Goal: Information Seeking & Learning: Learn about a topic

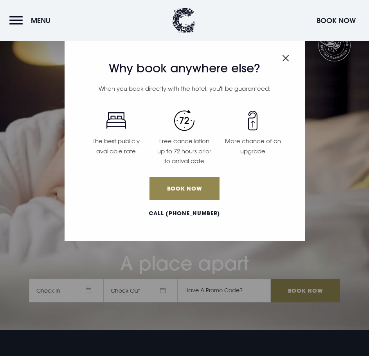
scroll to position [430, 0]
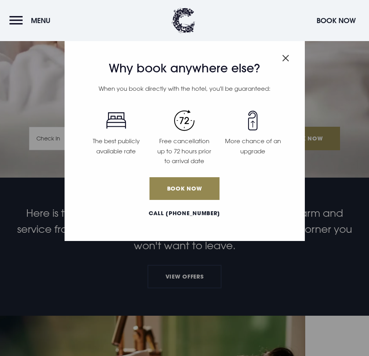
click at [287, 55] on img "Close modal" at bounding box center [285, 58] width 7 height 7
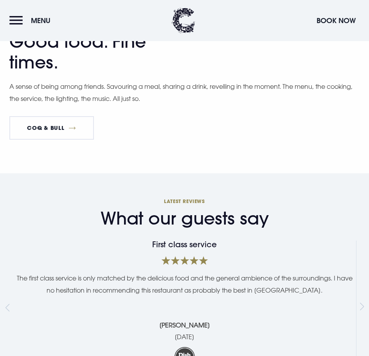
scroll to position [1878, 0]
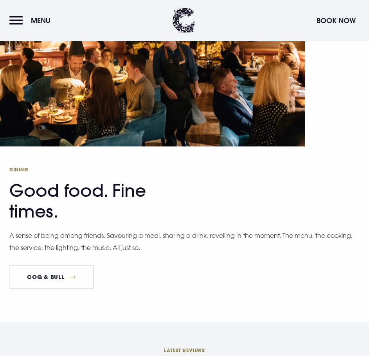
scroll to position [1800, 0]
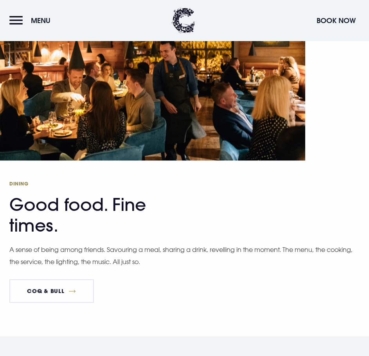
scroll to position [1839, 0]
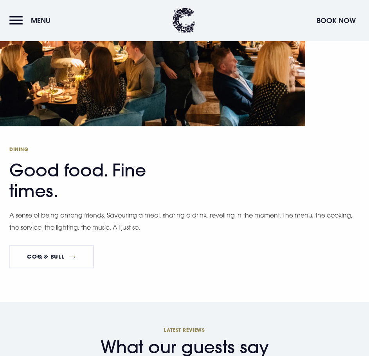
scroll to position [1878, 0]
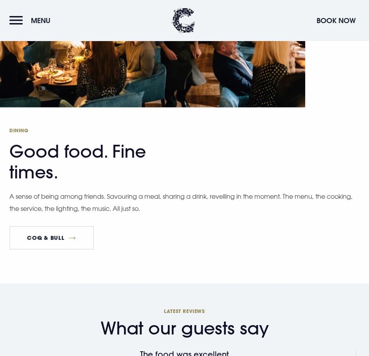
click at [18, 18] on button "Menu" at bounding box center [31, 20] width 45 height 17
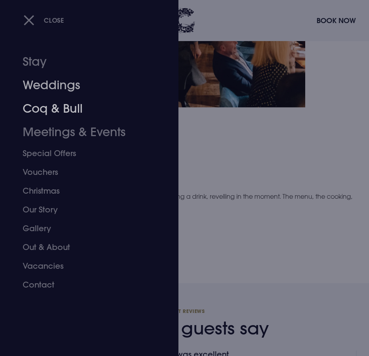
click at [59, 110] on link "Coq & Bull" at bounding box center [85, 108] width 124 height 23
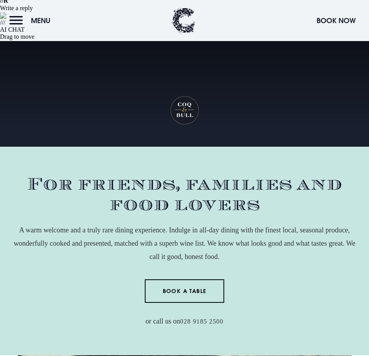
scroll to position [274, 0]
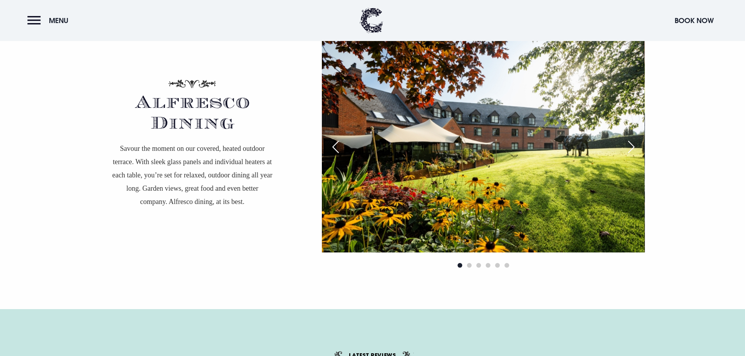
scroll to position [1723, 0]
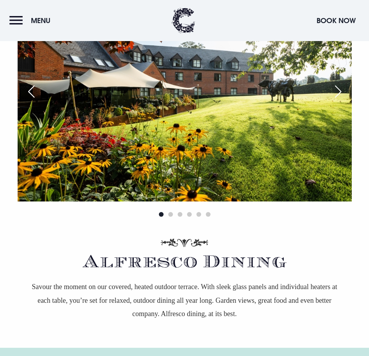
scroll to position [1523, 0]
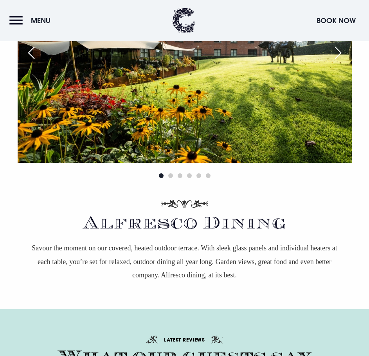
scroll to position [1523, 0]
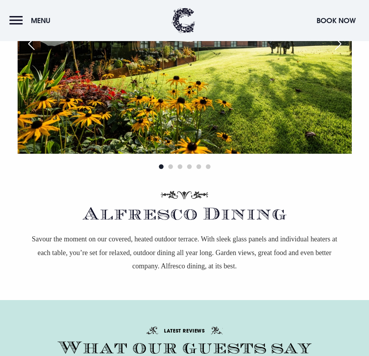
scroll to position [1523, 0]
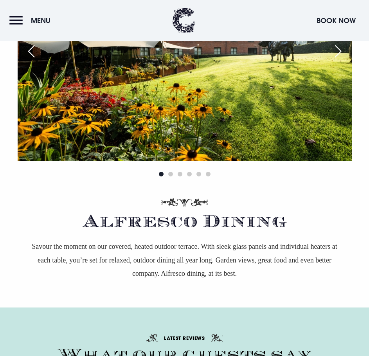
scroll to position [1523, 0]
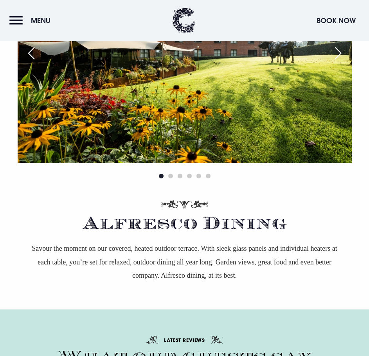
click at [18, 20] on button "Menu" at bounding box center [31, 20] width 45 height 17
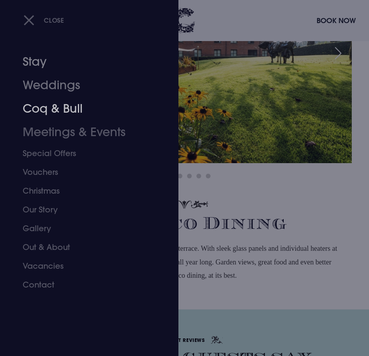
click at [36, 68] on link "Stay" at bounding box center [85, 61] width 124 height 23
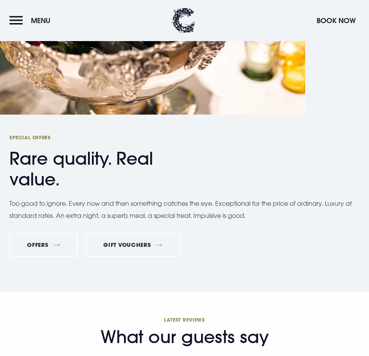
scroll to position [5242, 0]
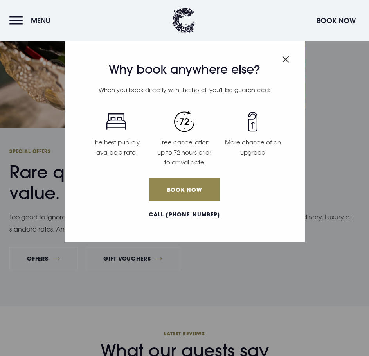
click at [286, 57] on img "Close modal" at bounding box center [285, 59] width 7 height 7
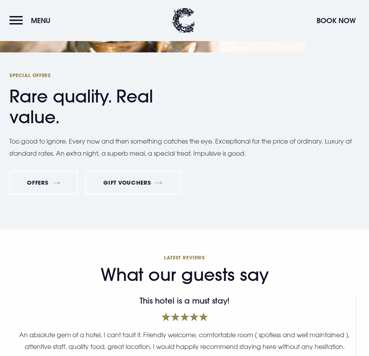
scroll to position [5203, 0]
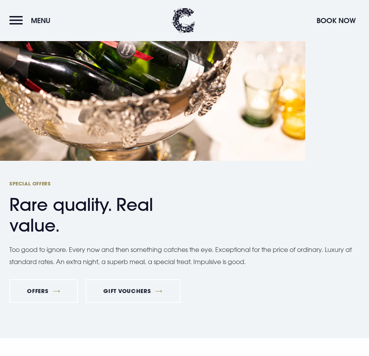
scroll to position [5203, 0]
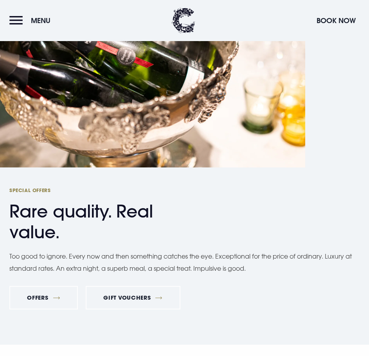
drag, startPoint x: 13, startPoint y: 20, endPoint x: 18, endPoint y: 22, distance: 5.8
click at [13, 20] on button "Menu" at bounding box center [31, 20] width 45 height 17
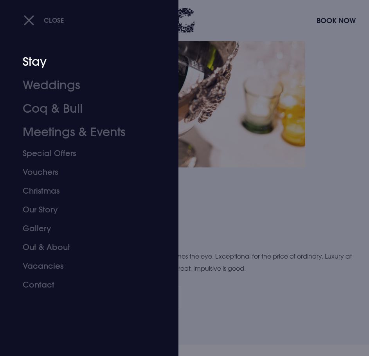
click at [48, 66] on link "Stay" at bounding box center [85, 61] width 124 height 23
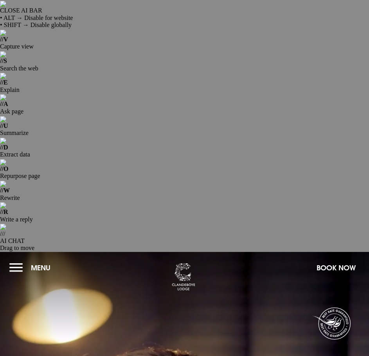
click at [17, 259] on button "Menu" at bounding box center [31, 267] width 45 height 17
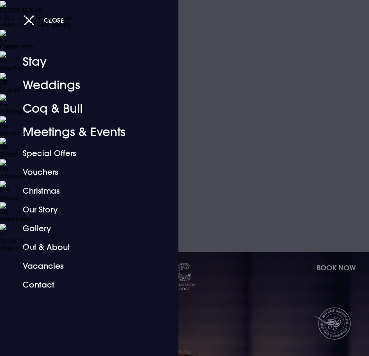
click at [54, 23] on span "Close" at bounding box center [54, 20] width 20 height 8
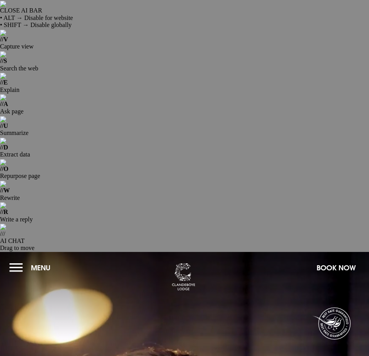
click at [188, 263] on img at bounding box center [183, 276] width 23 height 27
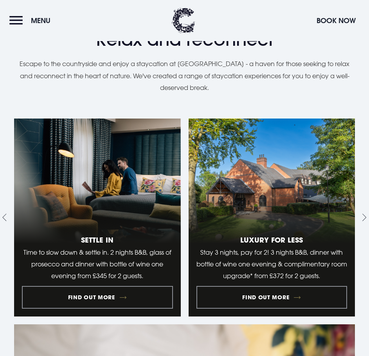
scroll to position [1213, 0]
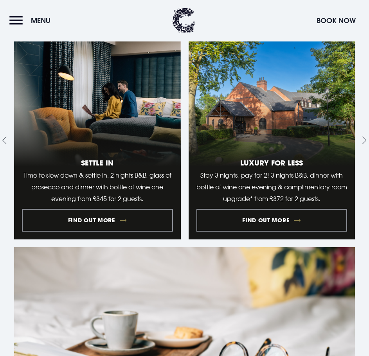
click at [176, 16] on img at bounding box center [183, 20] width 23 height 25
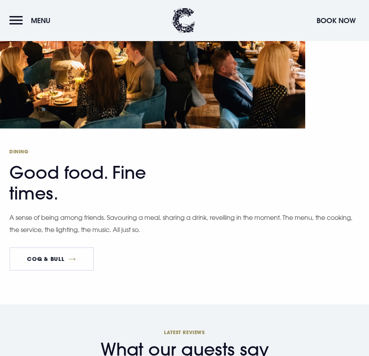
scroll to position [1839, 0]
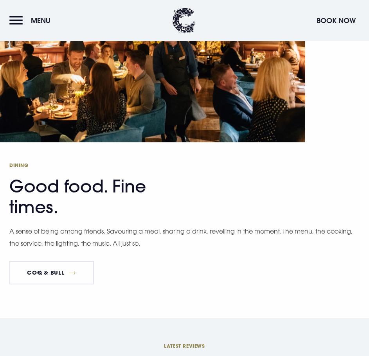
scroll to position [1839, 0]
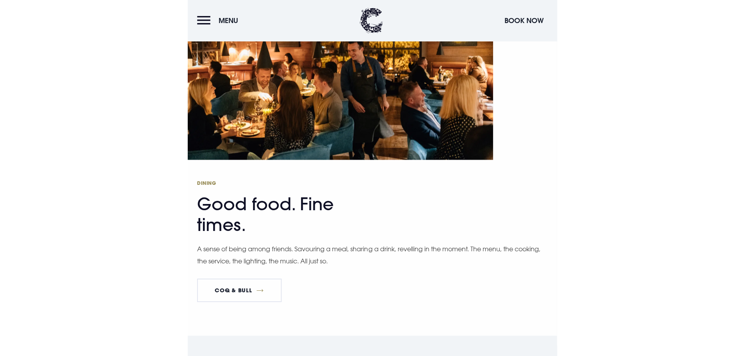
scroll to position [1832, 0]
